Goal: Feedback & Contribution: Leave review/rating

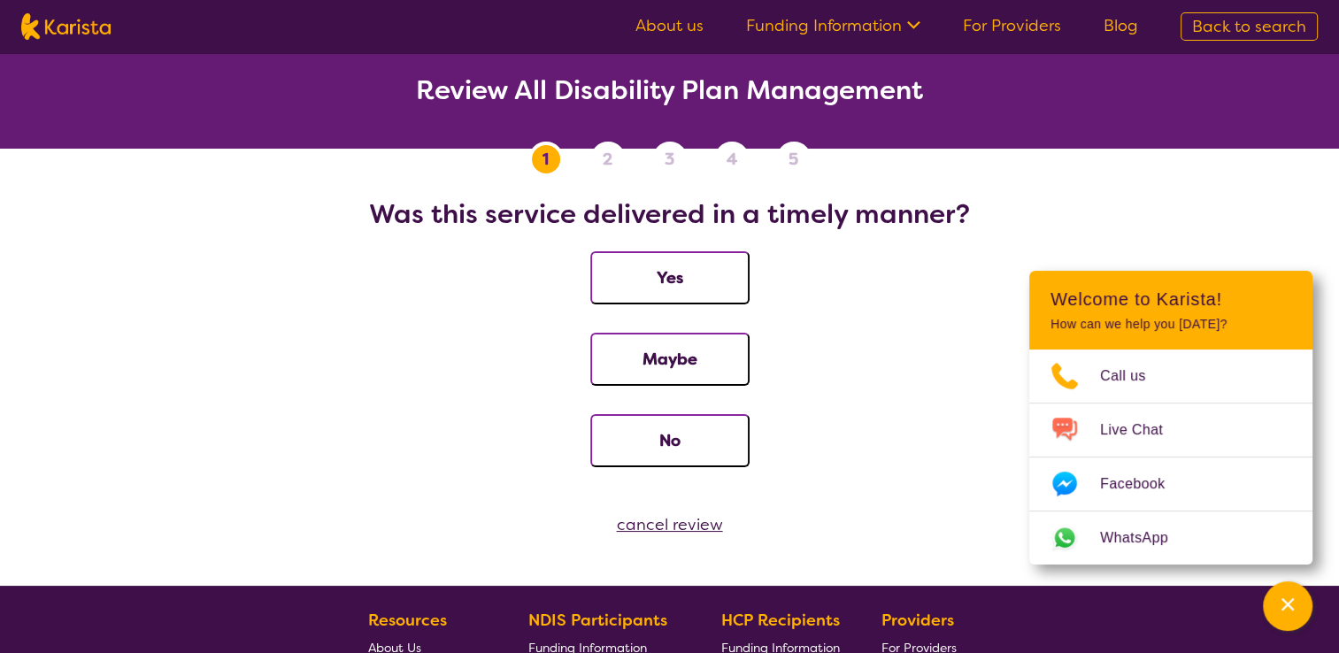
click at [690, 289] on button "Yes" at bounding box center [669, 277] width 159 height 53
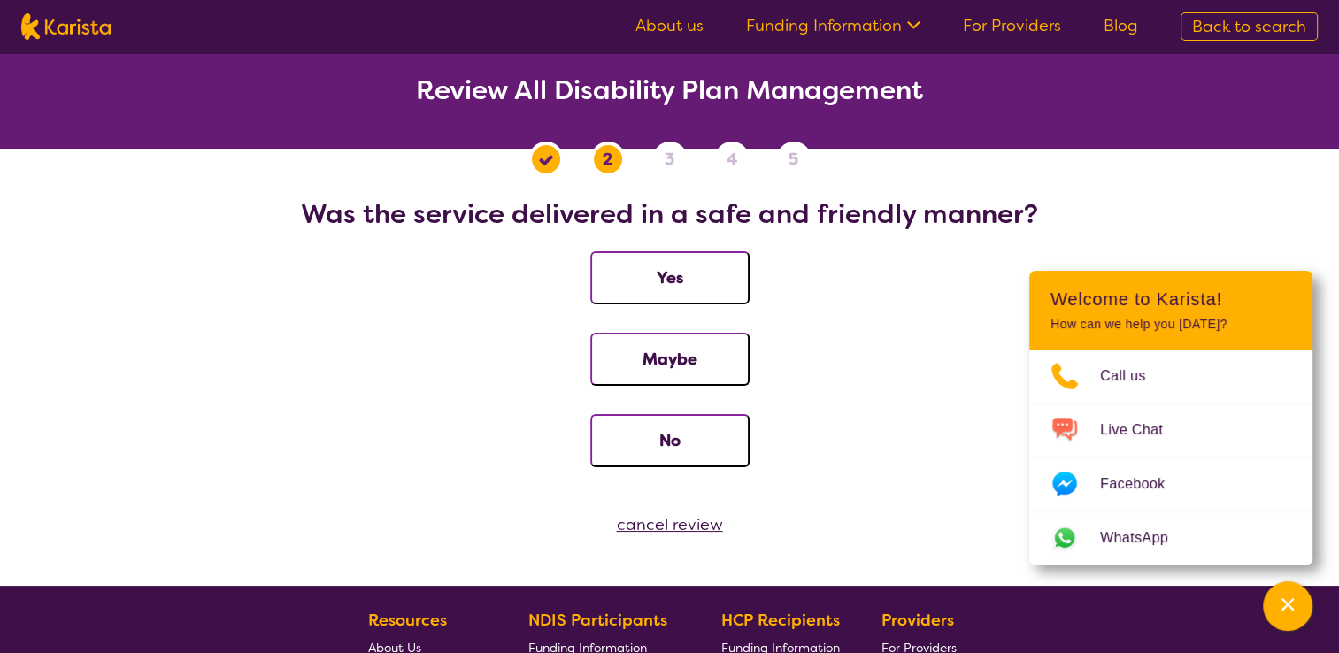
click at [734, 281] on button "Yes" at bounding box center [669, 277] width 159 height 53
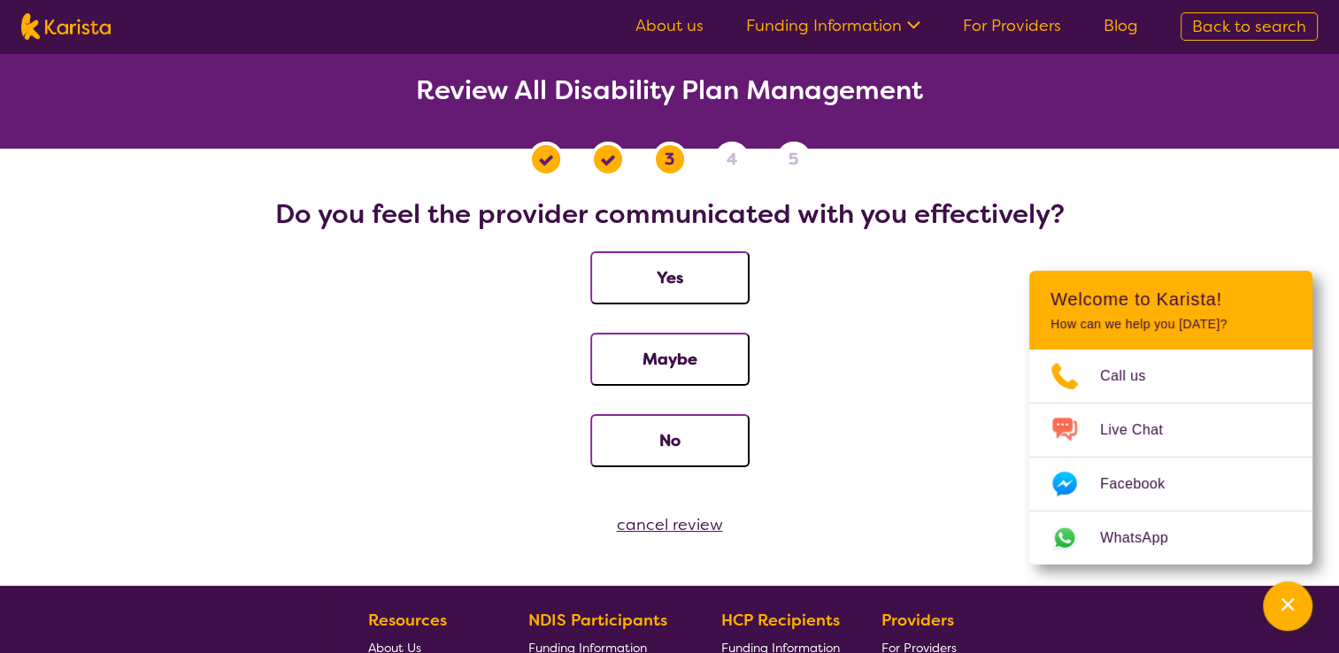
click at [694, 293] on button "Yes" at bounding box center [669, 277] width 159 height 53
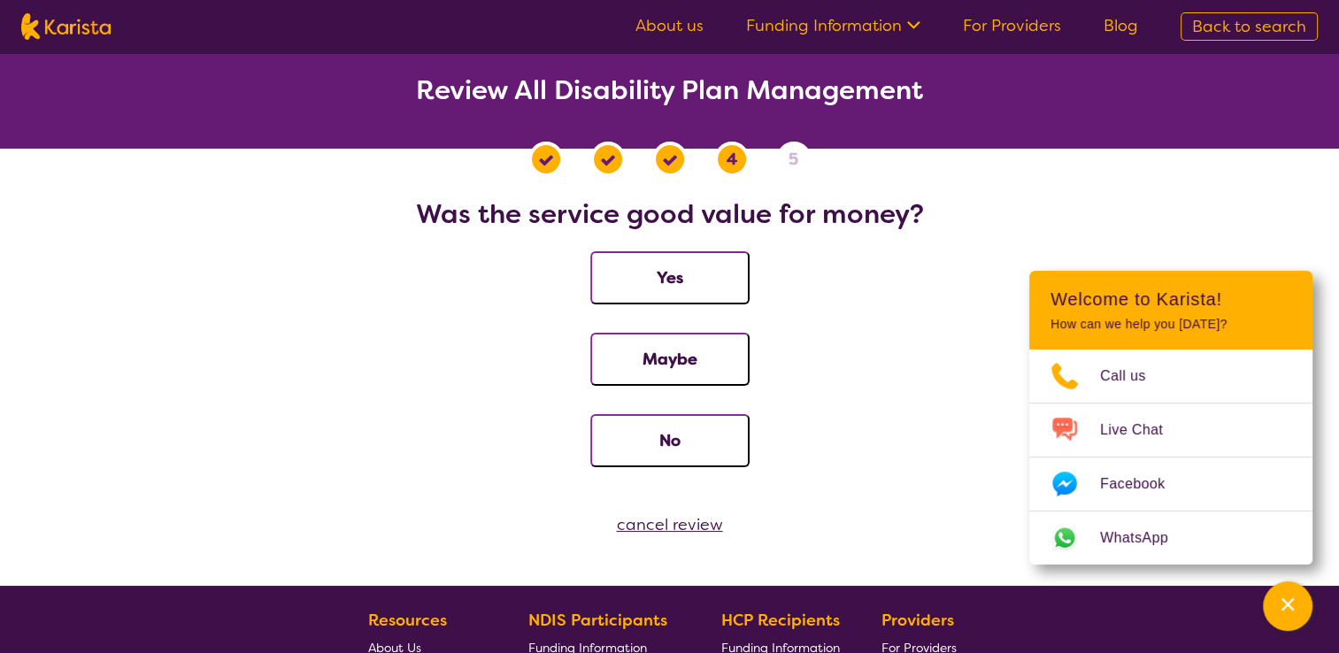
click at [704, 287] on button "Yes" at bounding box center [669, 277] width 159 height 53
click at [694, 289] on button "Yes" at bounding box center [669, 277] width 159 height 53
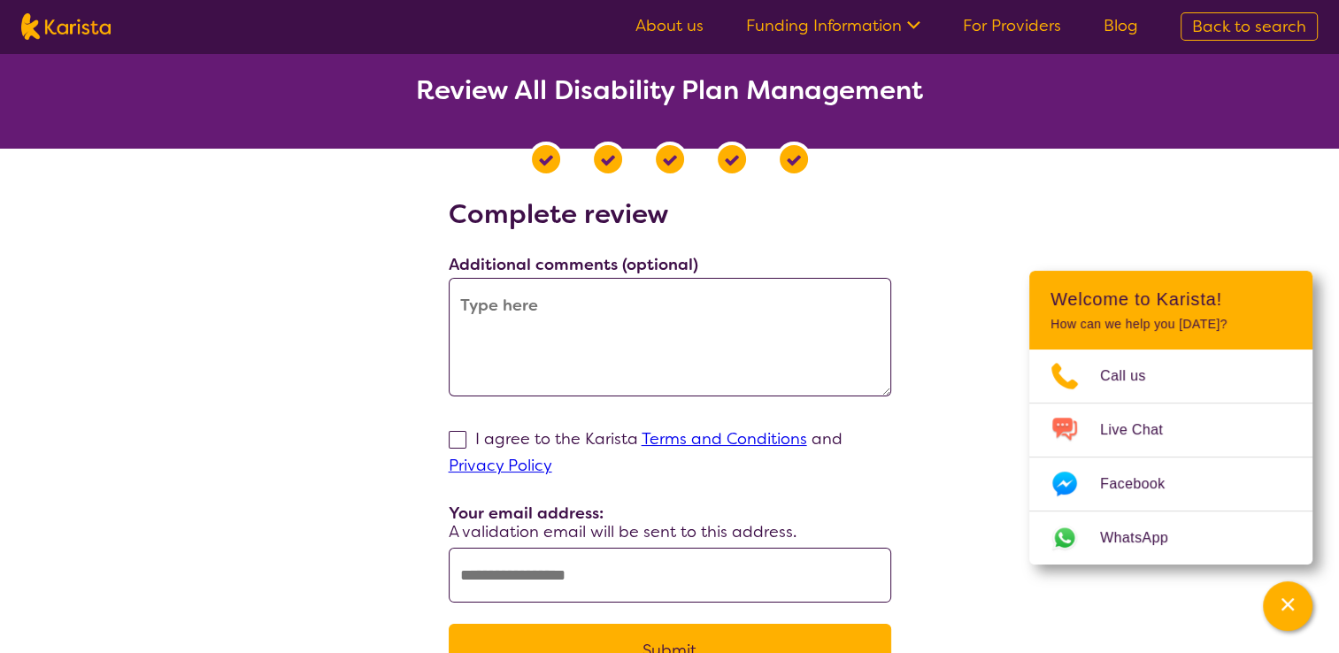
click at [484, 306] on textarea at bounding box center [670, 337] width 443 height 119
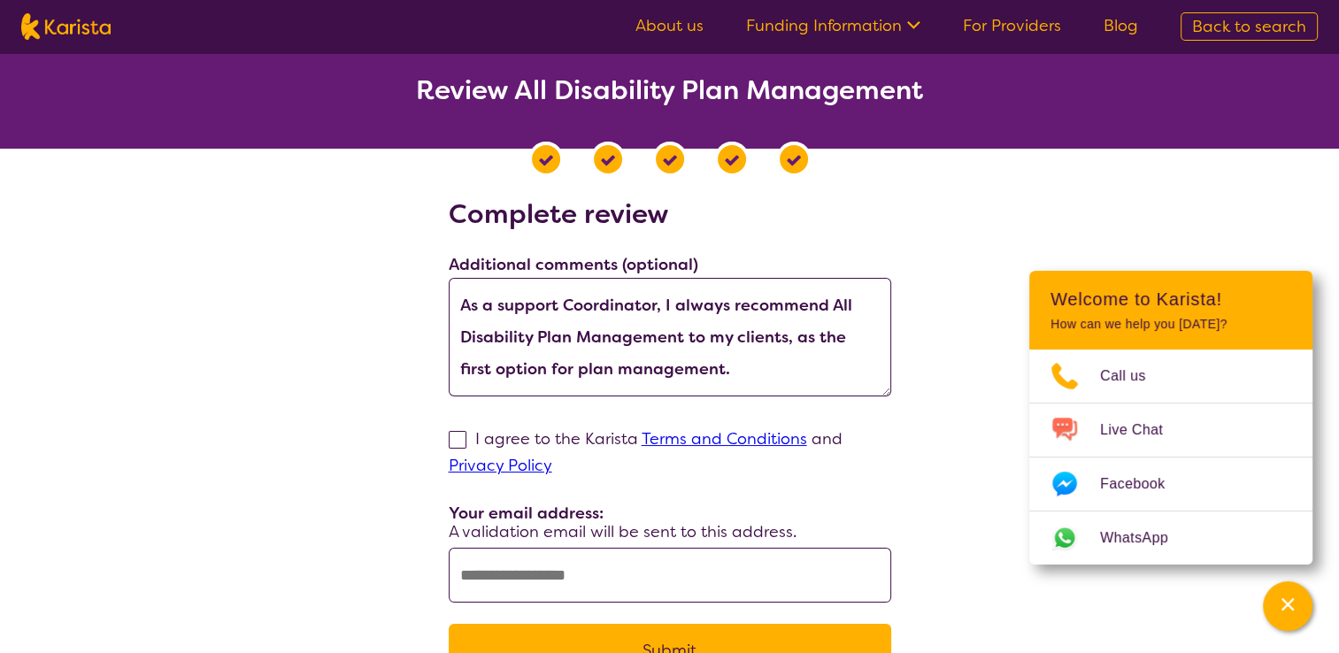
click at [704, 366] on textarea "As a support Coordinator, I always recommend All Disability Plan Management to …" at bounding box center [670, 337] width 443 height 119
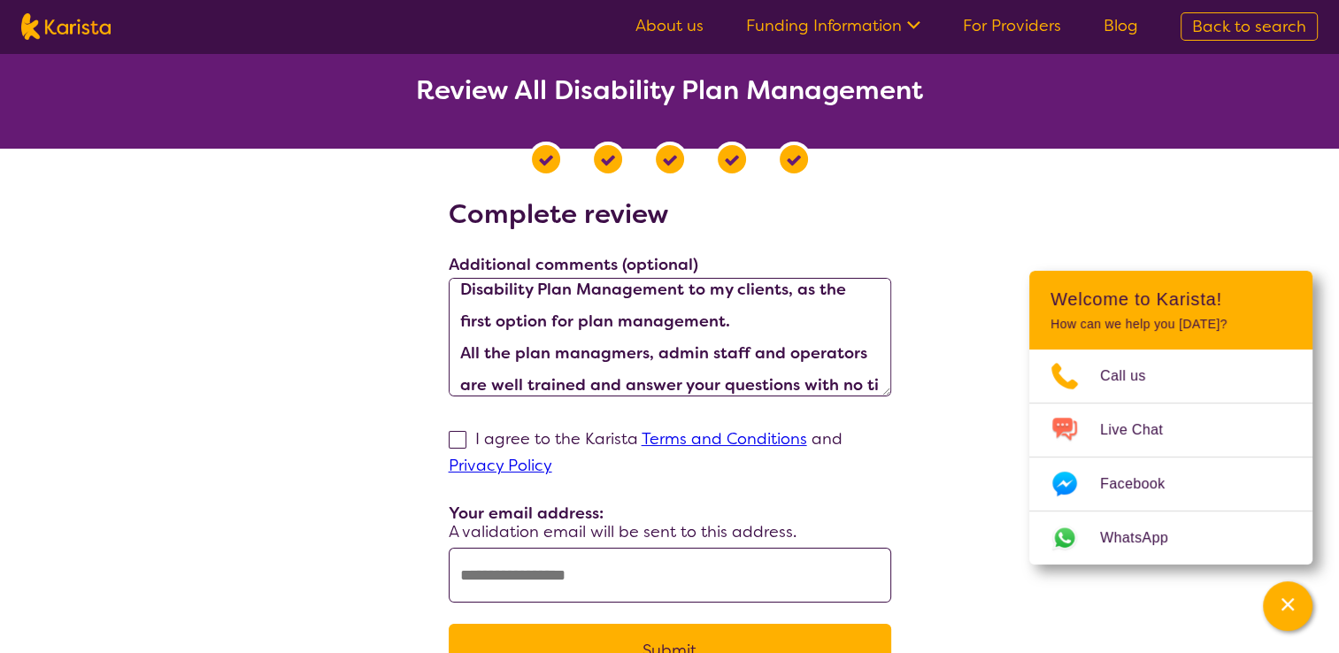
scroll to position [80, 0]
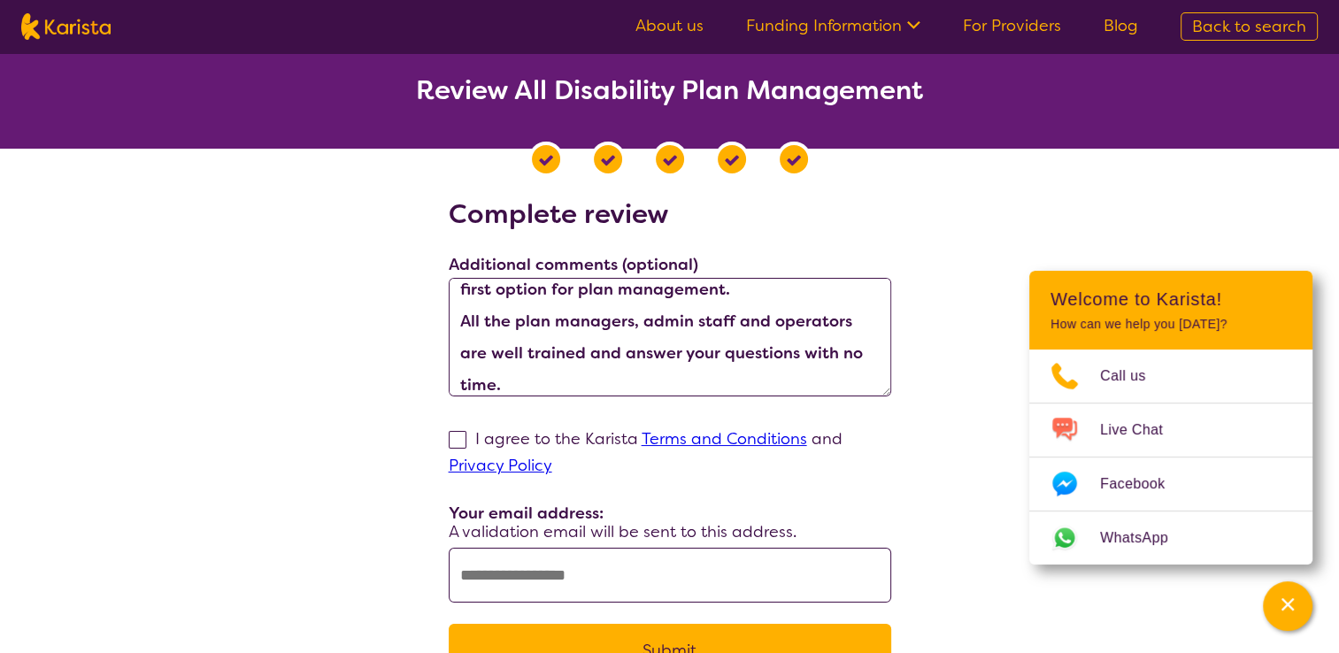
click at [525, 389] on textarea "As a support Coordinator, I always recommend All Disability Plan Management to …" at bounding box center [670, 337] width 443 height 119
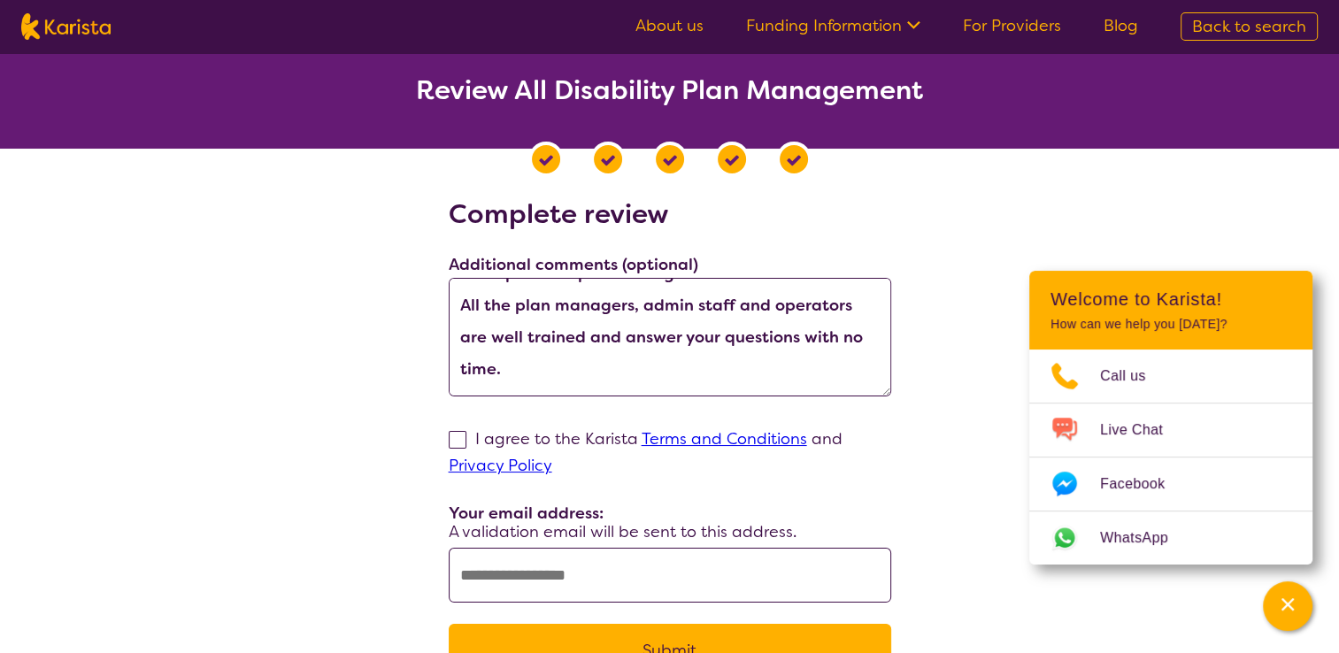
click at [588, 324] on textarea "As a support Coordinator, I always recommend All Disability Plan Management to …" at bounding box center [670, 337] width 443 height 119
click at [490, 384] on textarea "As a support Coordinator, I always recommend All Disability Plan Management to …" at bounding box center [670, 337] width 443 height 119
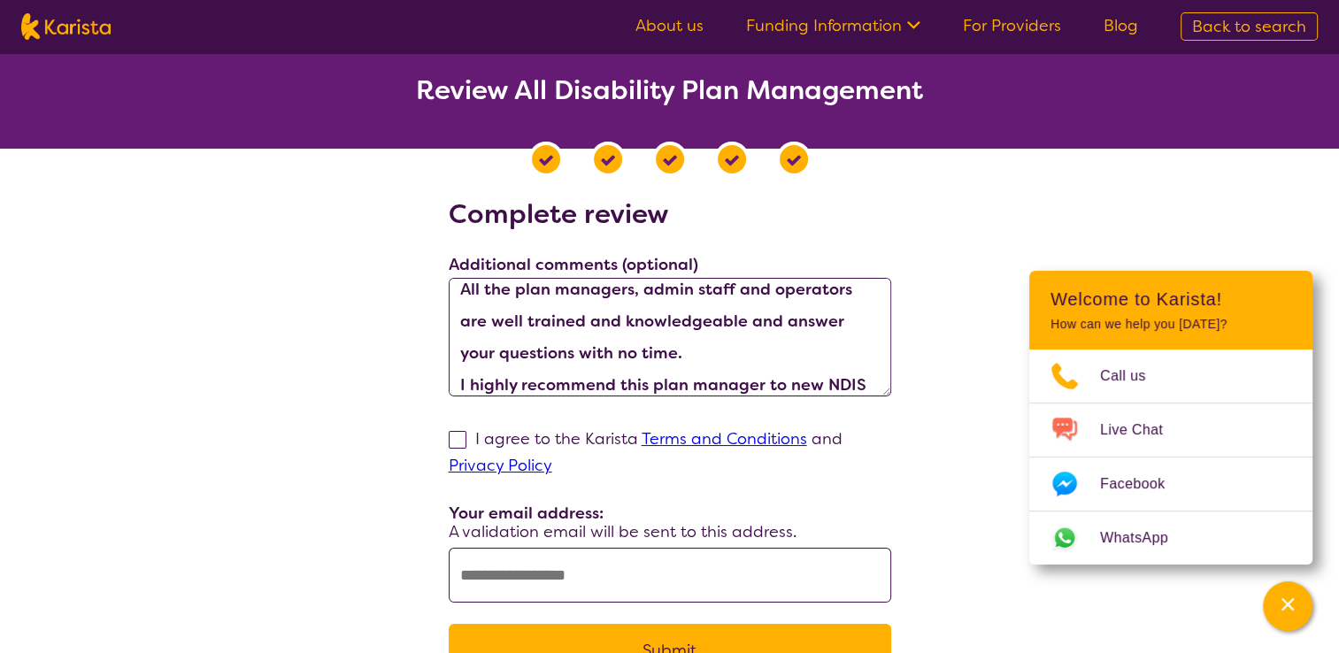
scroll to position [143, 0]
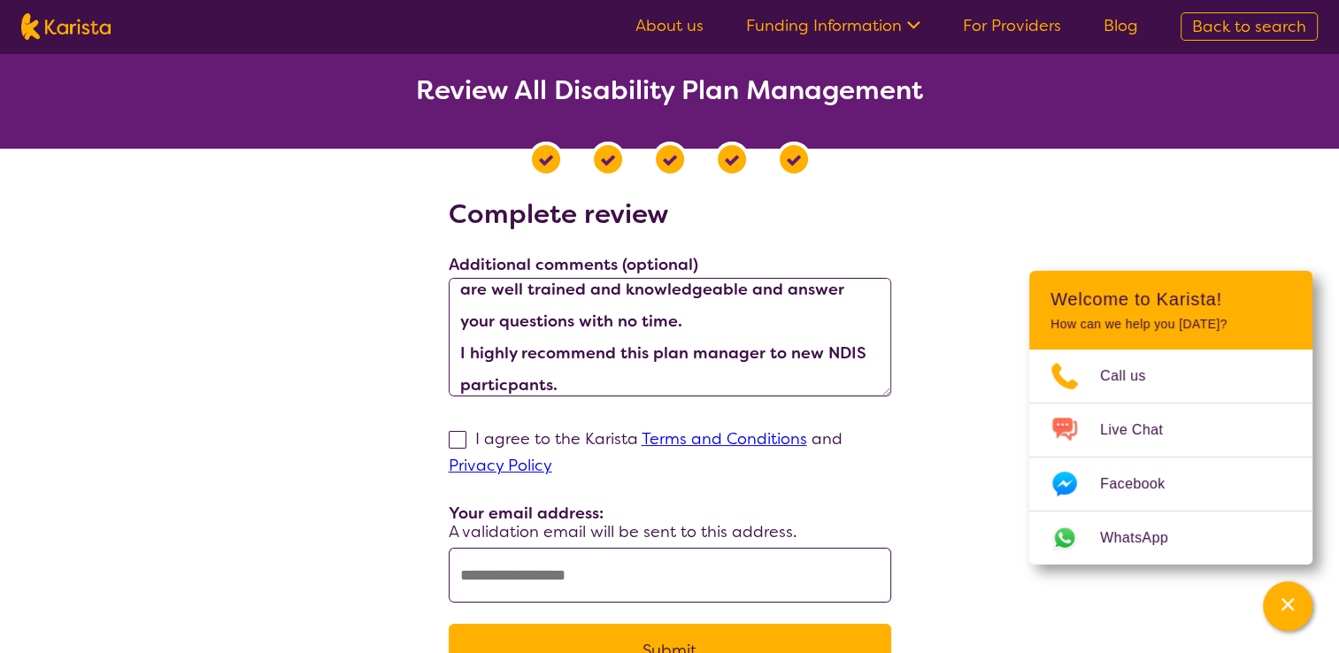
click at [654, 344] on textarea "As a support Coordinator, I always recommend All Disability Plan Management to …" at bounding box center [670, 337] width 443 height 119
click at [574, 384] on textarea "As a support Coordinator, I always recommend All Disability Plan Management to …" at bounding box center [670, 337] width 443 height 119
click at [768, 289] on textarea "As a support Coordinator, I always recommend All Disability Plan Management to …" at bounding box center [670, 337] width 443 height 119
click at [662, 325] on textarea "As a support Coordinator, I always recommend All Disability Plan Management to …" at bounding box center [670, 337] width 443 height 119
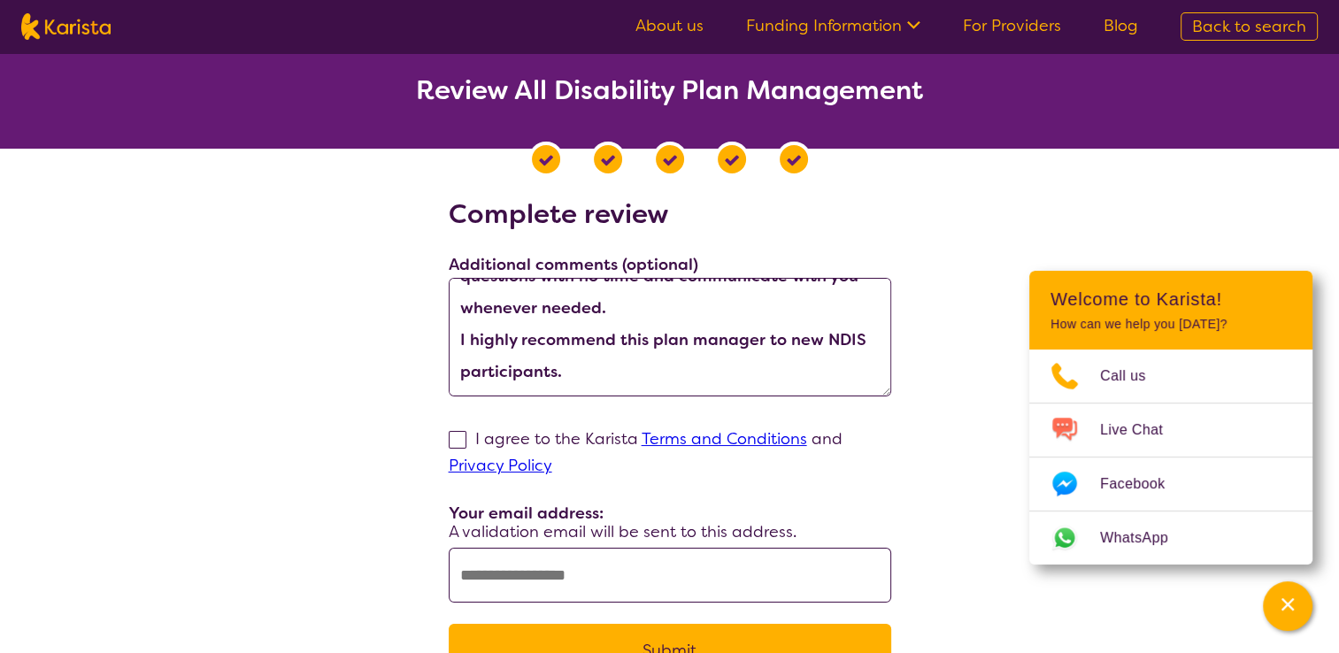
scroll to position [191, 0]
type textarea "As a support Coordinator, I always recommend All Disability Plan Management to …"
click at [455, 446] on span at bounding box center [458, 440] width 18 height 18
click at [552, 459] on input "I agree to the Karista Terms and Conditions and Privacy Policy" at bounding box center [558, 465] width 12 height 12
checkbox input "true"
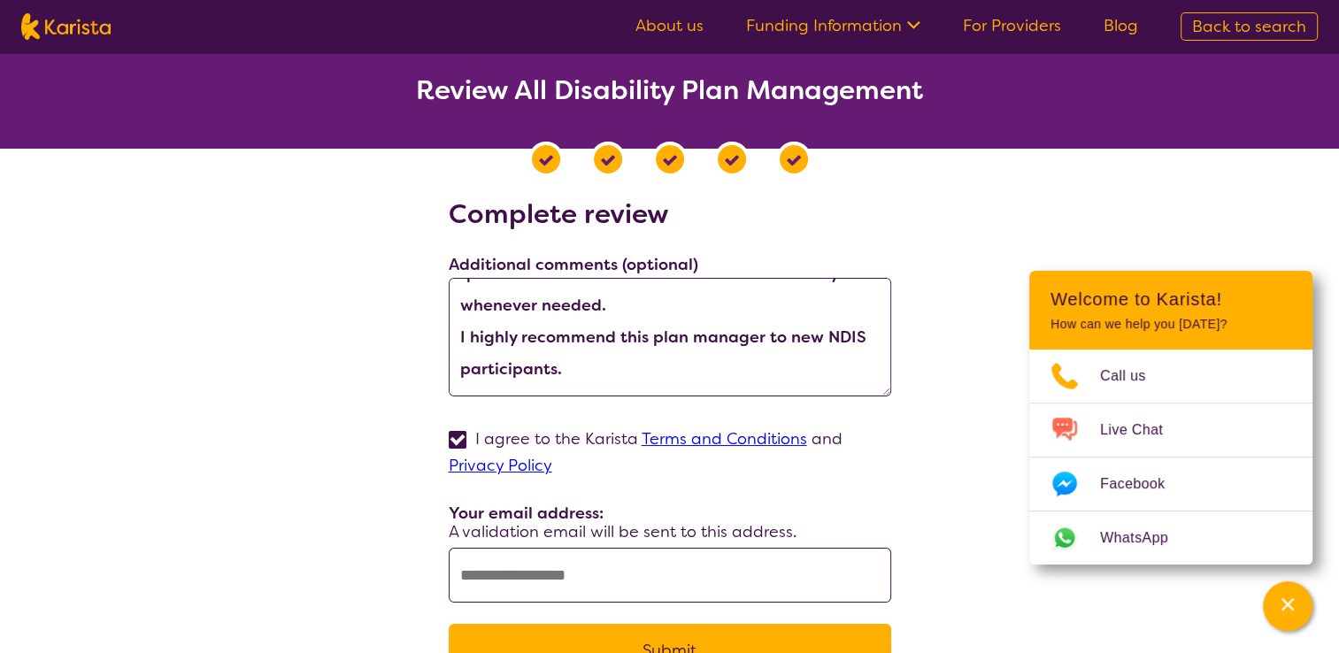
click at [587, 582] on input "text" at bounding box center [670, 575] width 443 height 55
type input "**********"
click at [729, 481] on div "**********" at bounding box center [670, 448] width 443 height 500
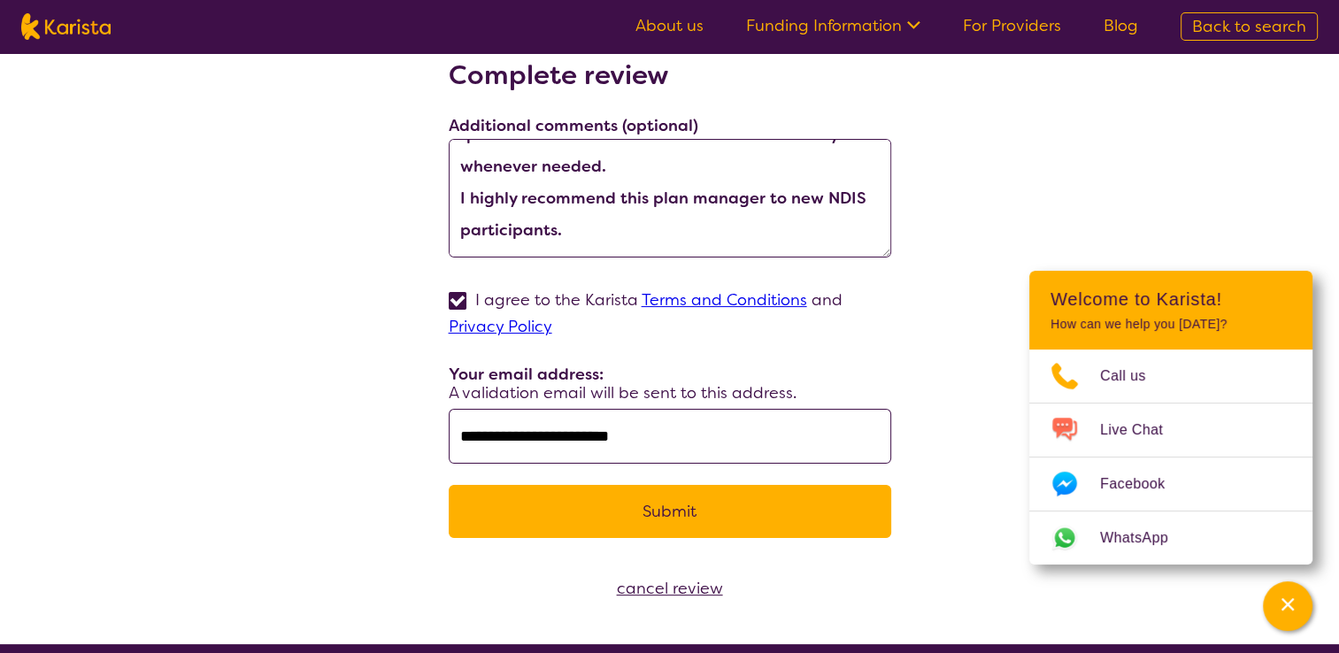
scroll to position [177, 0]
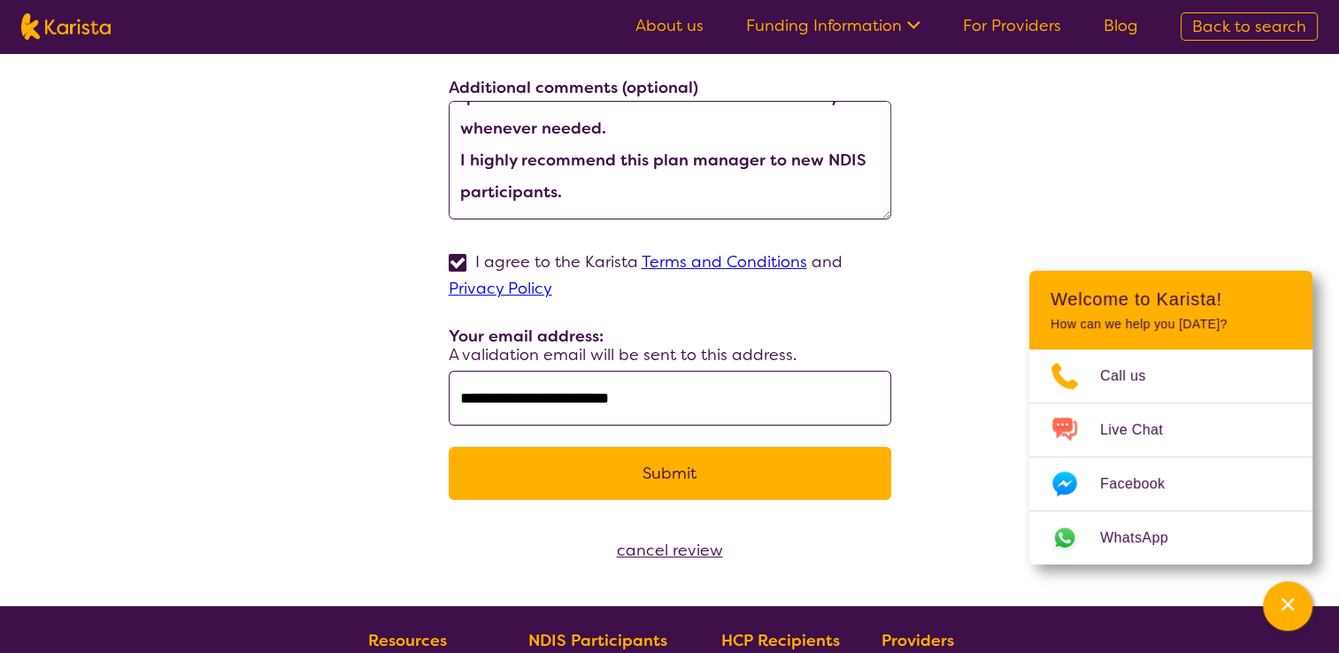
click at [712, 475] on button "Submit" at bounding box center [670, 473] width 443 height 53
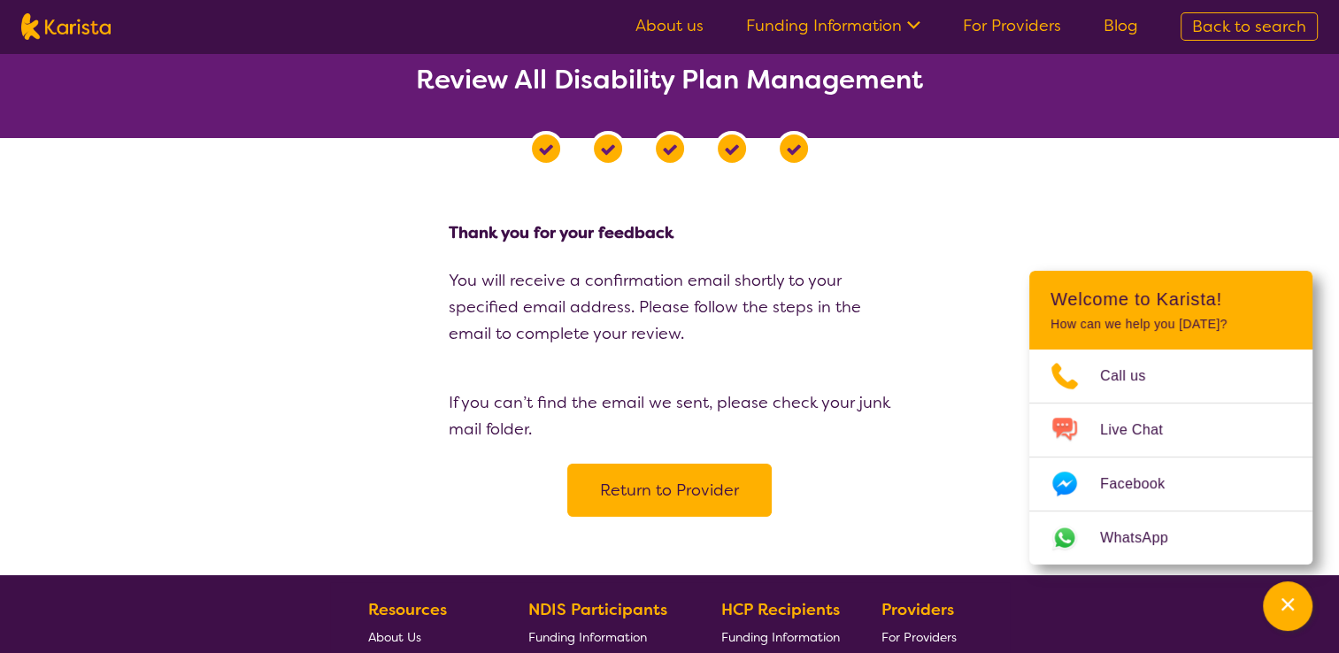
scroll to position [0, 0]
